Goal: Transaction & Acquisition: Purchase product/service

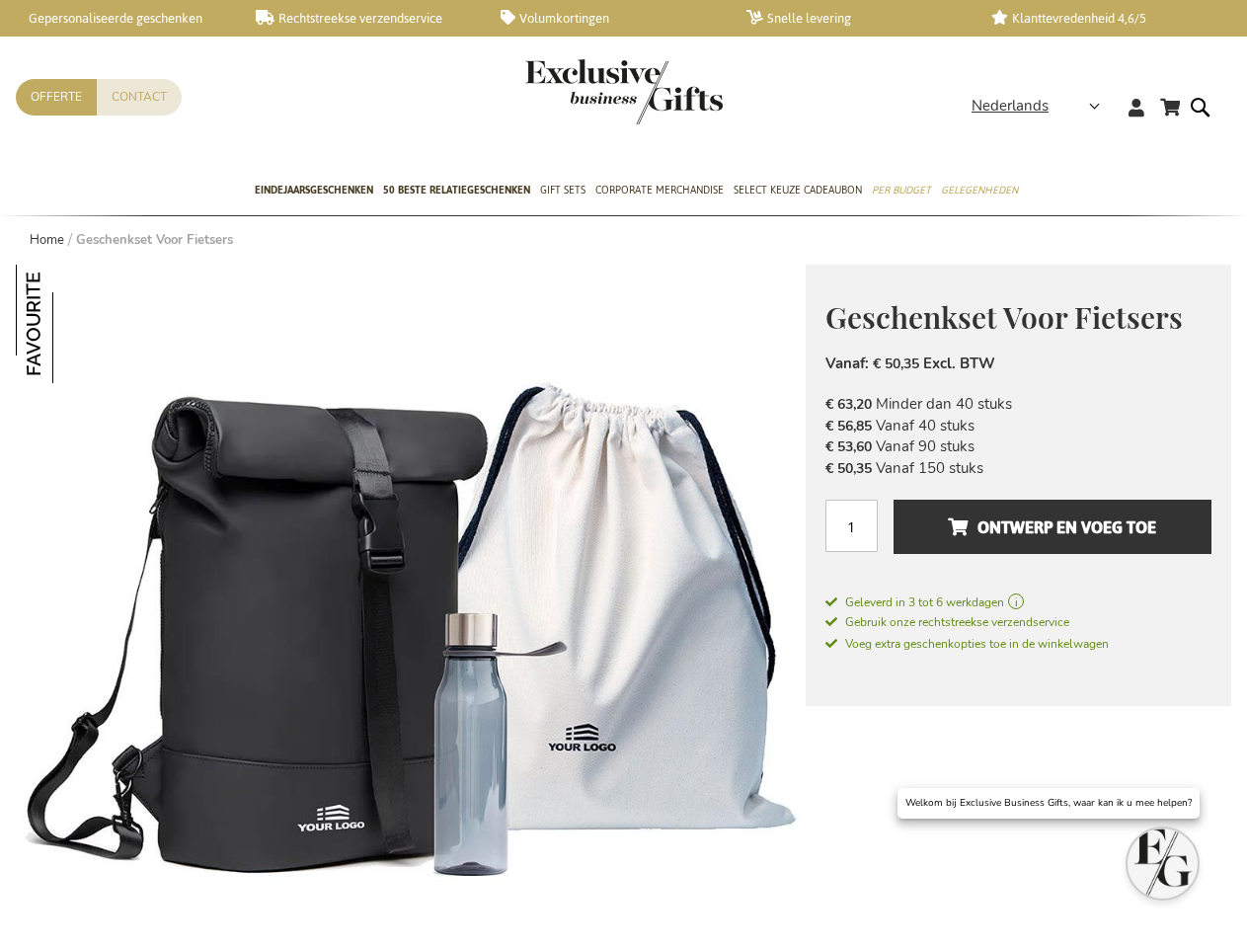
click at [1041, 106] on span "Nederlands" at bounding box center [1009, 106] width 77 height 23
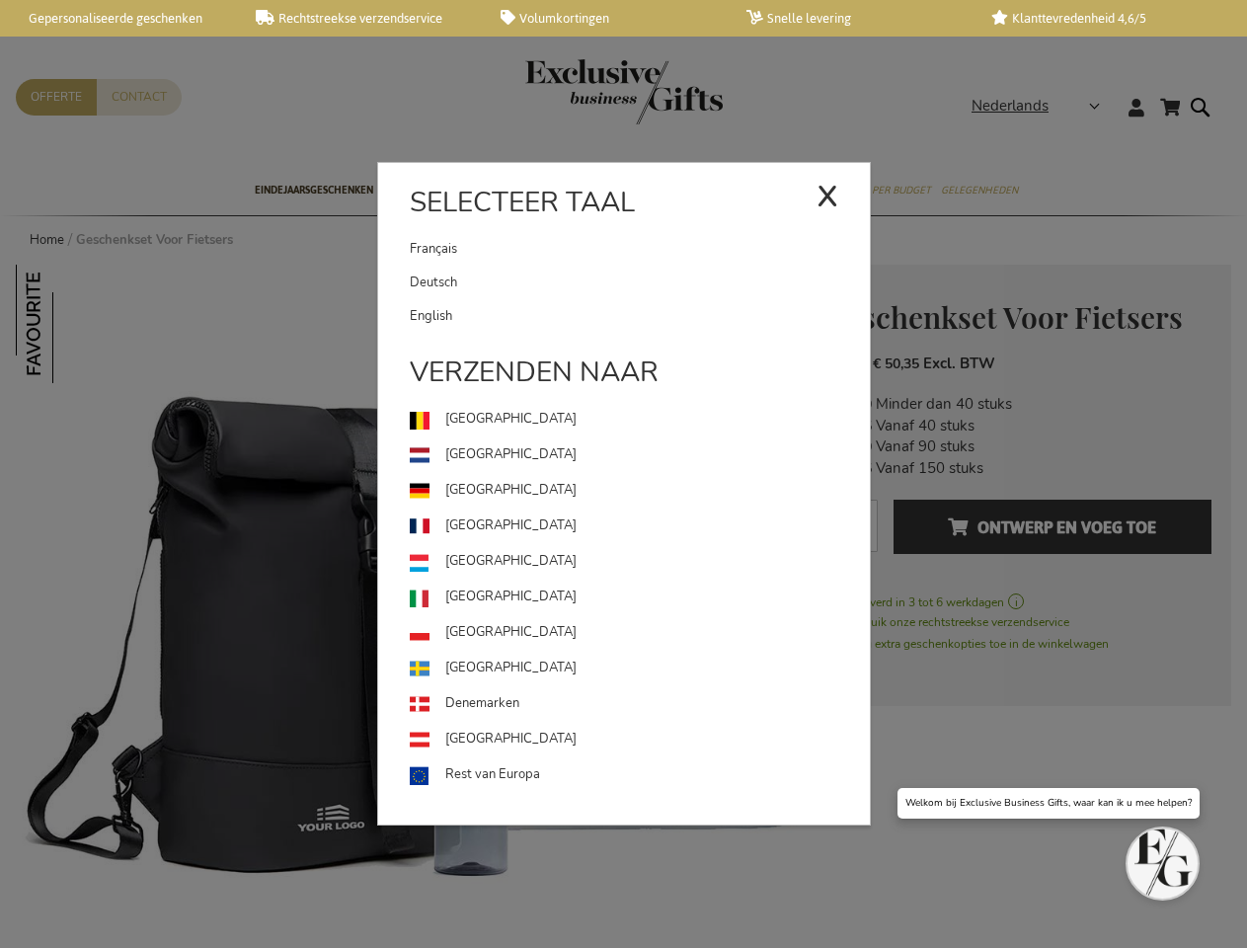
click at [411, 606] on use at bounding box center [419, 599] width 19 height 19
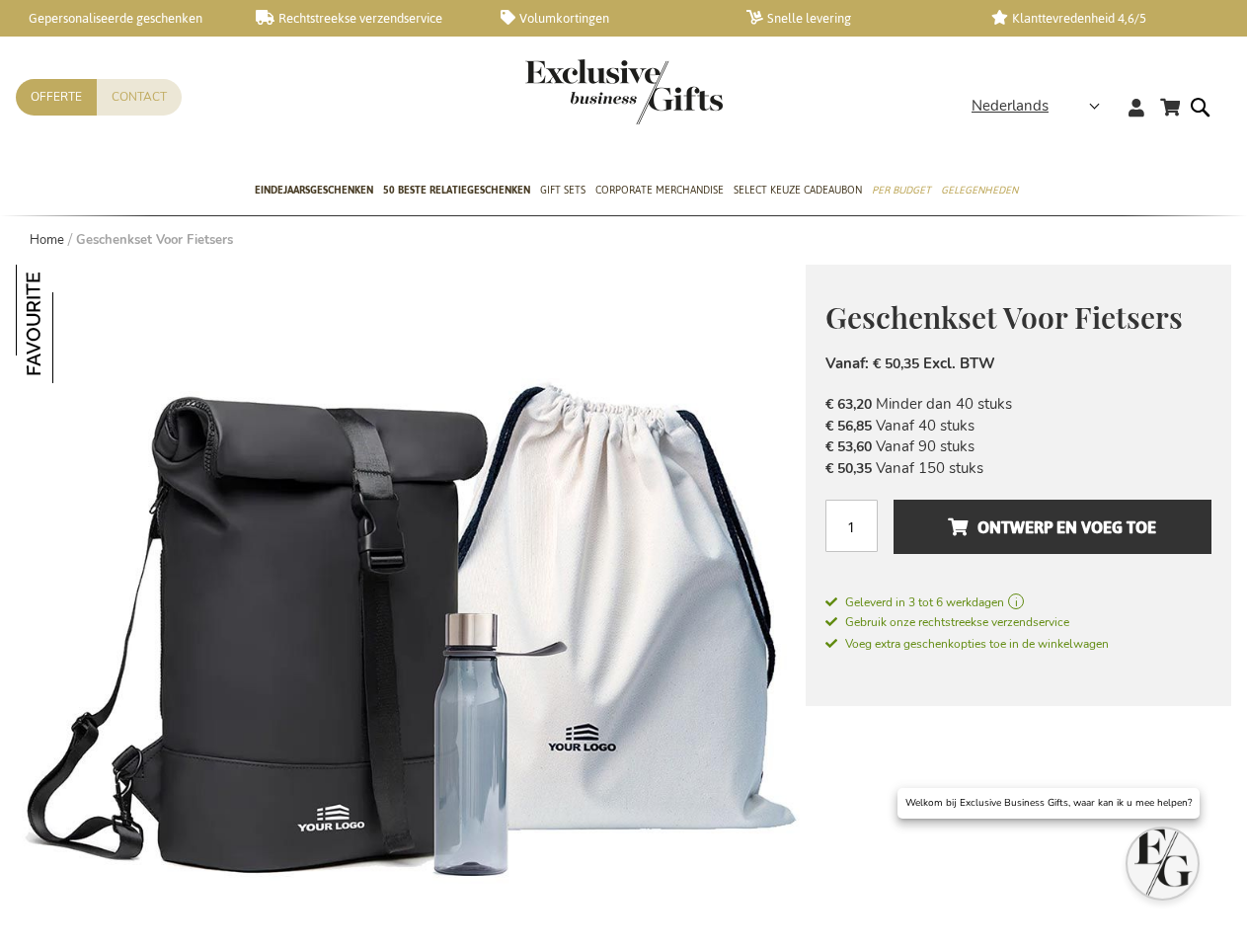
click at [75, 324] on img at bounding box center [75, 324] width 118 height 118
click at [1018, 536] on span "Ontwerp en voeg toe" at bounding box center [1052, 527] width 208 height 32
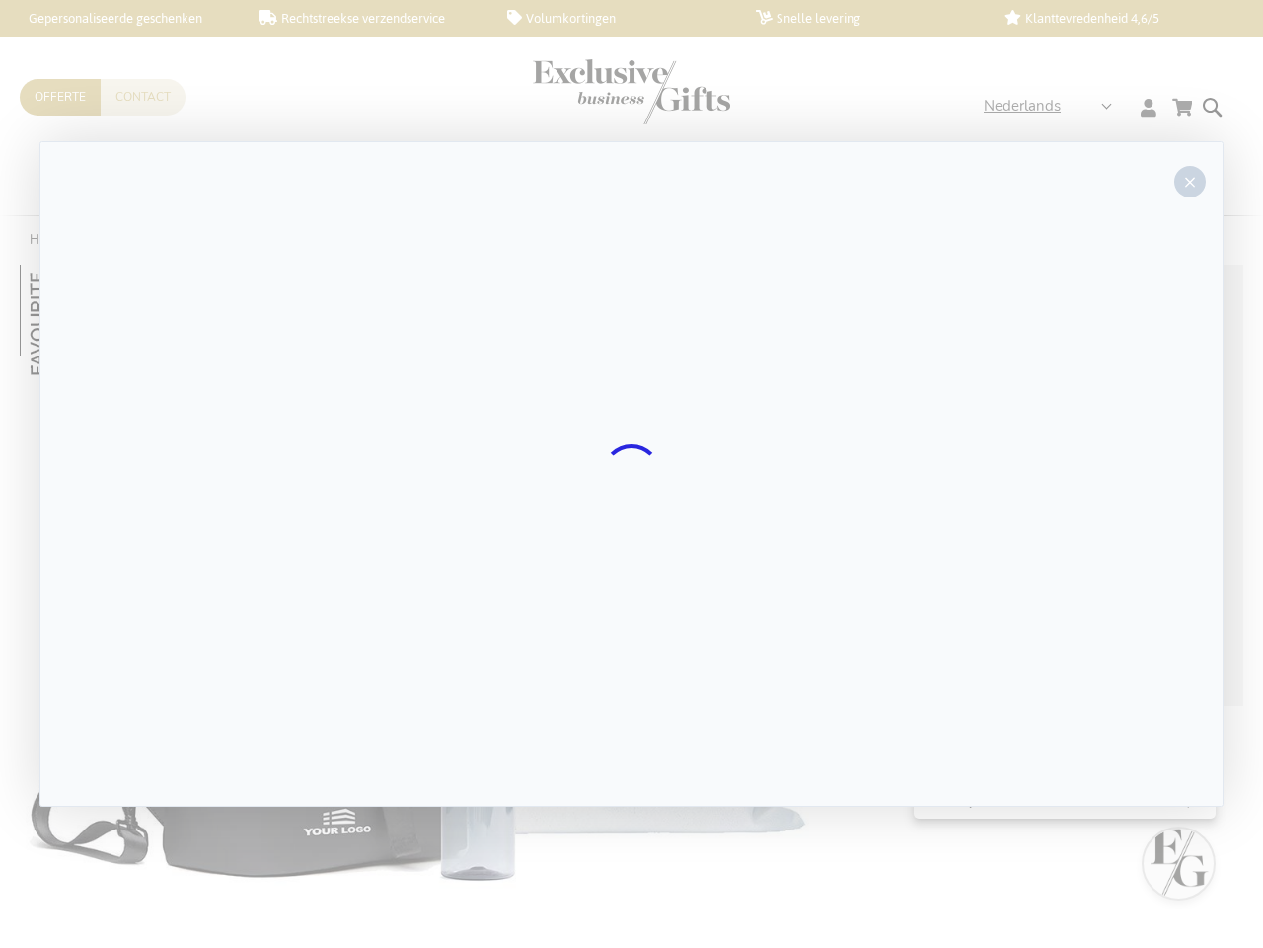
click at [1052, 526] on div at bounding box center [631, 473] width 1184 height 665
